Goal: Task Accomplishment & Management: Manage account settings

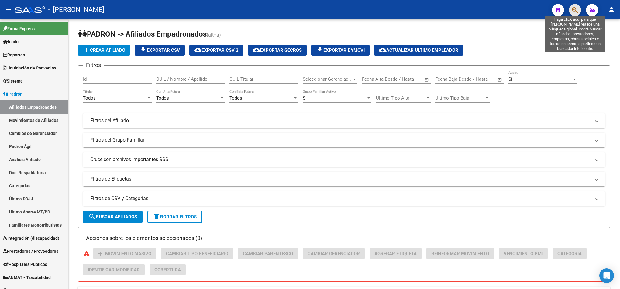
click at [574, 10] on icon "button" at bounding box center [575, 10] width 6 height 7
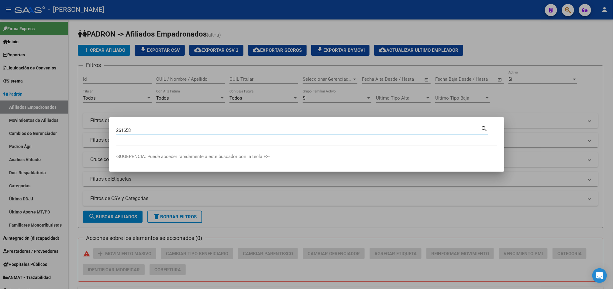
type input "261658"
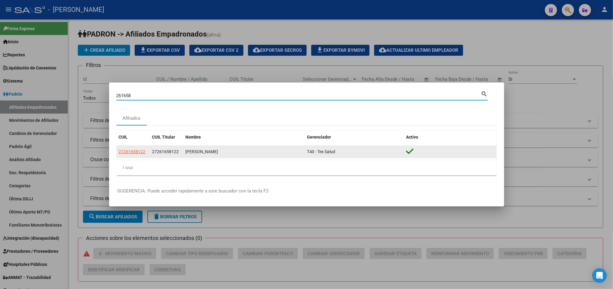
click at [134, 154] on app-link-go-to "27261658122" at bounding box center [132, 151] width 27 height 7
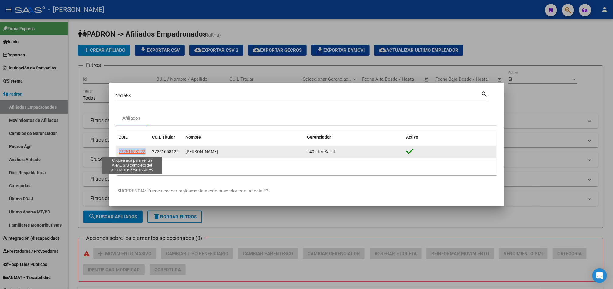
click at [134, 154] on span "27261658122" at bounding box center [132, 151] width 27 height 5
copy span "27261658122"
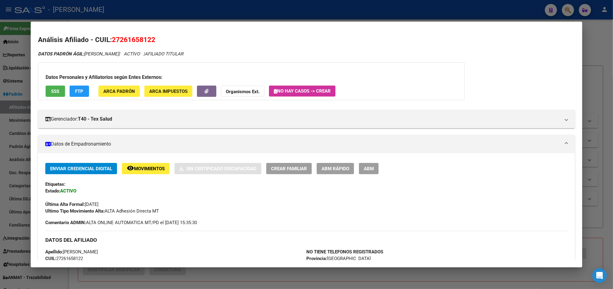
click at [126, 30] on mat-dialog-content "Análisis Afiliado - CUIL: 27261658122 DATOS PADRÓN ÁGIL: [PERSON_NAME] | ACTIVO…" at bounding box center [307, 144] width 552 height 231
click at [127, 39] on span "27261658122" at bounding box center [133, 40] width 43 height 8
copy span "27261658122"
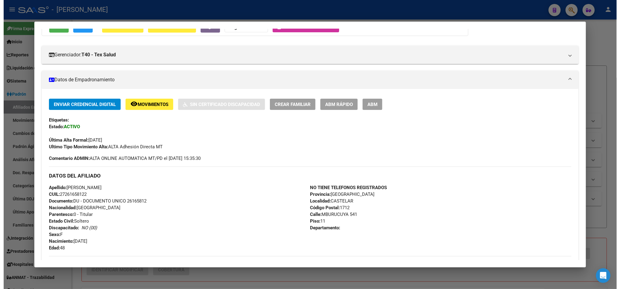
scroll to position [91, 0]
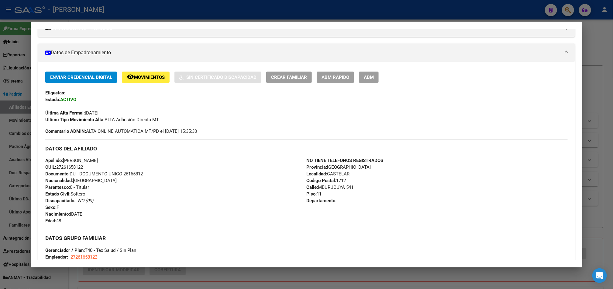
click at [359, 81] on button "ABM" at bounding box center [369, 76] width 20 height 11
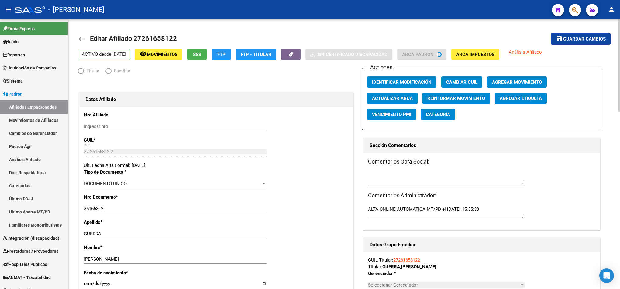
radio input "true"
type input "27-26165812-2"
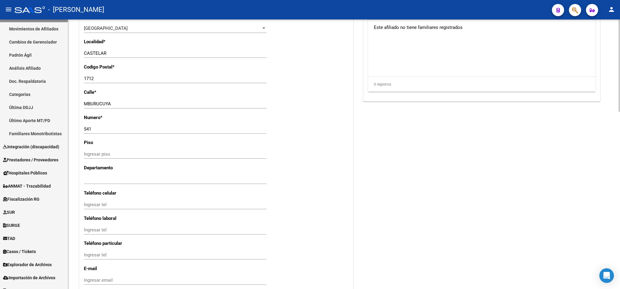
scroll to position [516, 0]
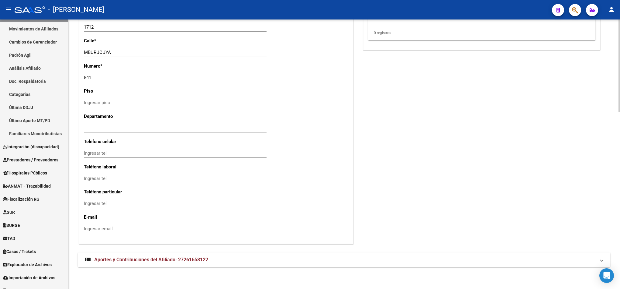
click at [148, 262] on span "Aportes y Contribuciones del Afiliado: 27261658122" at bounding box center [151, 259] width 114 height 6
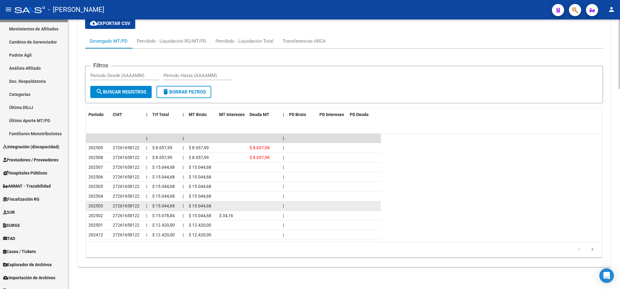
scroll to position [777, 0]
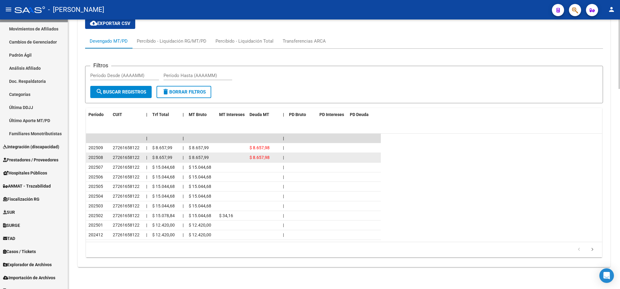
drag, startPoint x: 300, startPoint y: 212, endPoint x: 349, endPoint y: 151, distance: 77.8
drag, startPoint x: 469, startPoint y: 175, endPoint x: 479, endPoint y: 149, distance: 28.3
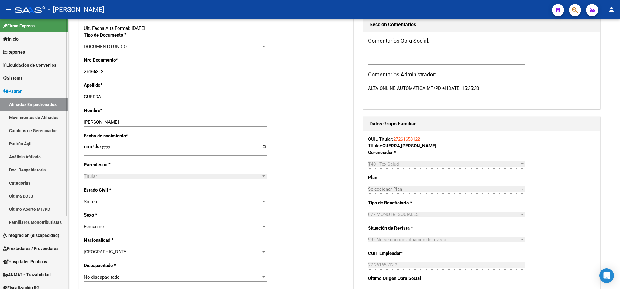
scroll to position [0, 0]
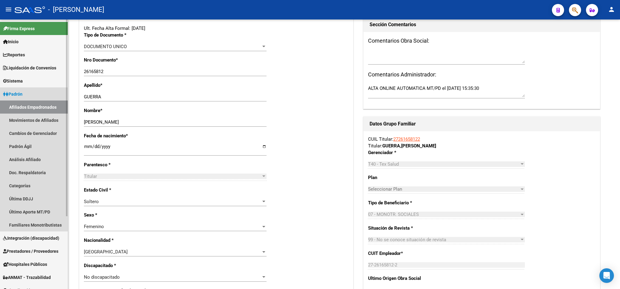
click at [44, 105] on link "Afiliados Empadronados" at bounding box center [34, 106] width 68 height 13
